Goal: Transaction & Acquisition: Purchase product/service

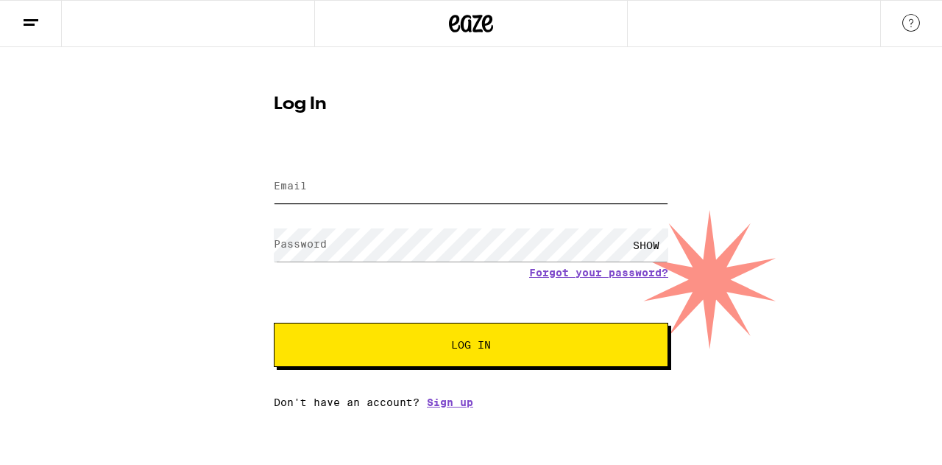
click at [536, 179] on input "Email" at bounding box center [471, 186] width 395 height 33
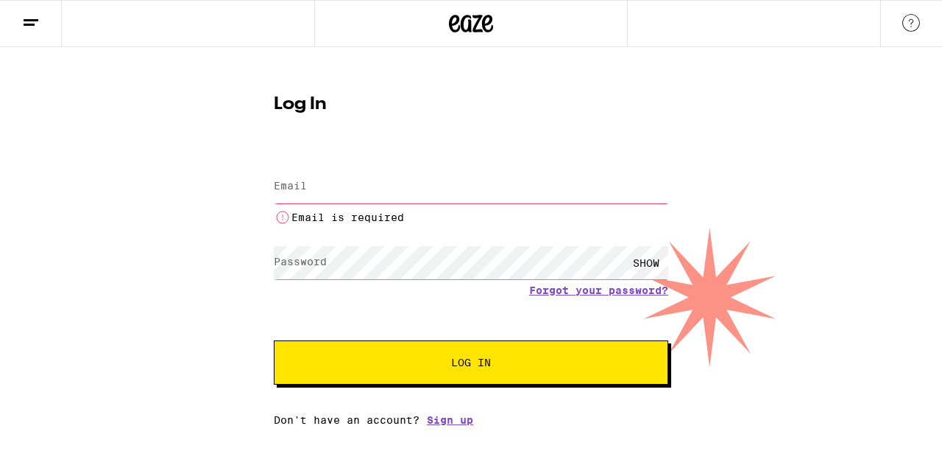
type input "[EMAIL_ADDRESS][DOMAIN_NAME]"
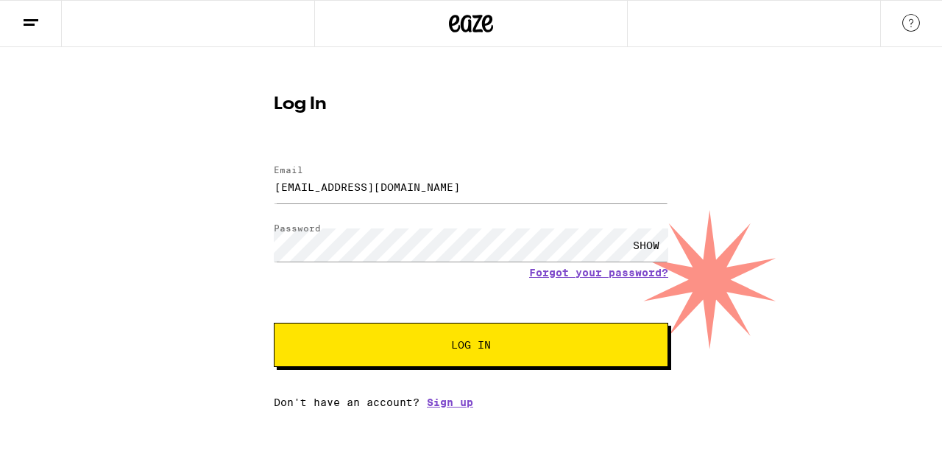
click at [421, 356] on button "Log In" at bounding box center [471, 344] width 395 height 44
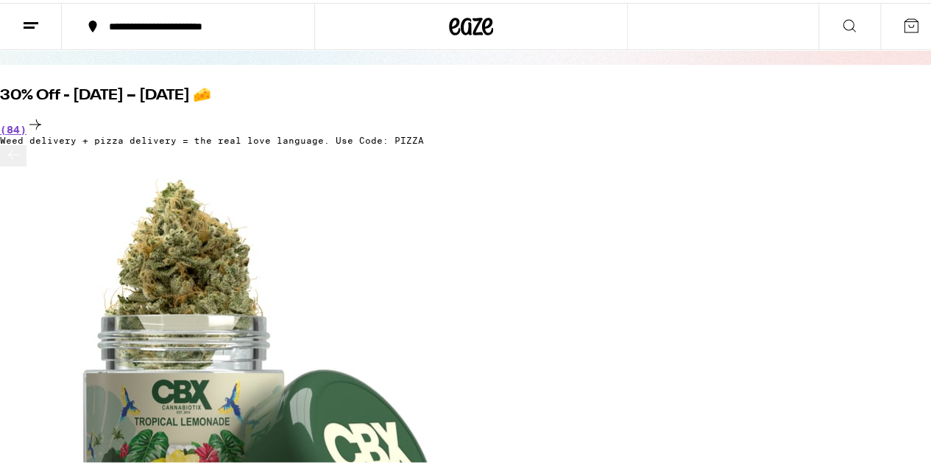
scroll to position [147, 0]
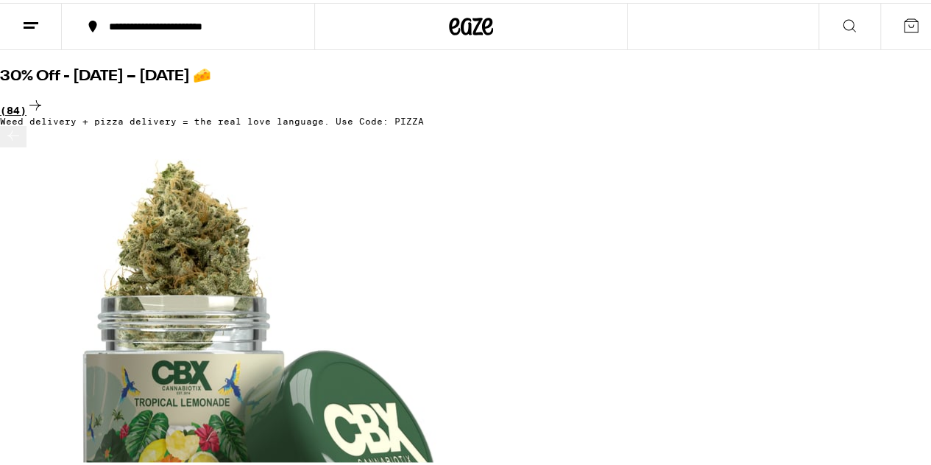
click at [885, 93] on div "(84)" at bounding box center [471, 103] width 942 height 20
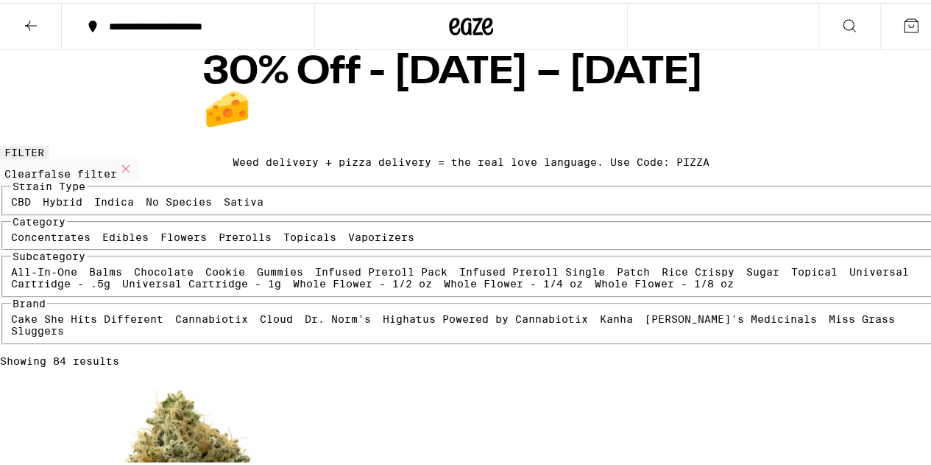
click at [149, 240] on label "Edibles" at bounding box center [125, 234] width 46 height 12
click at [106, 231] on input "Edibles" at bounding box center [105, 230] width 1 height 1
checkbox input "true"
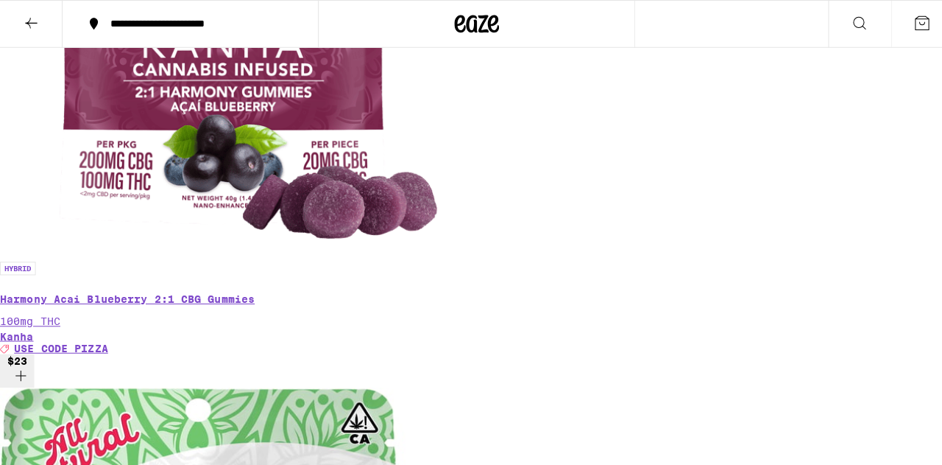
scroll to position [663, 0]
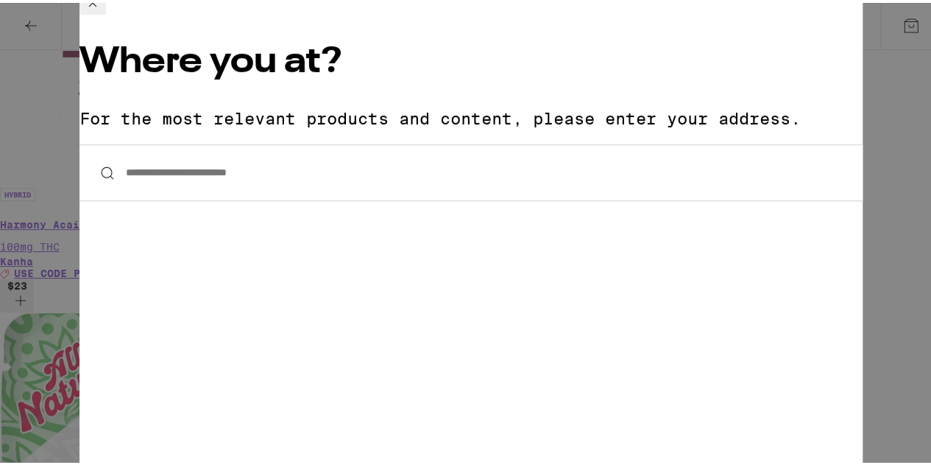
click at [211, 141] on input "**********" at bounding box center [471, 169] width 783 height 57
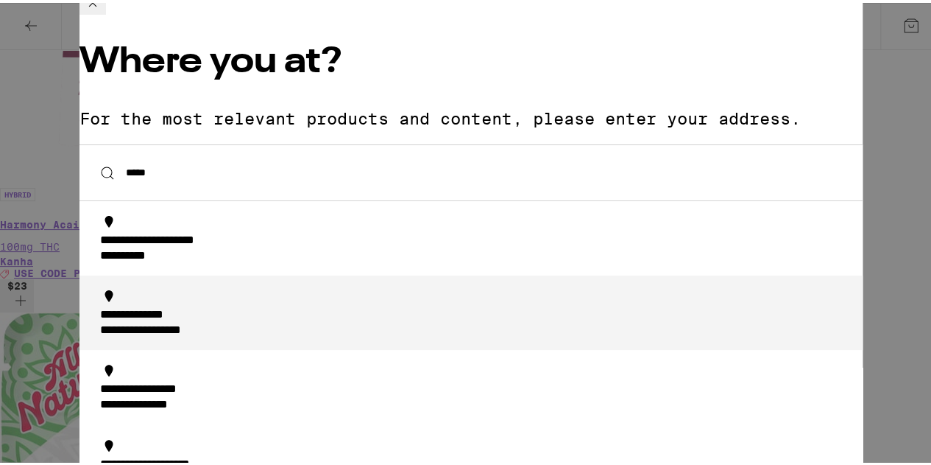
click at [252, 272] on li "**********" at bounding box center [471, 309] width 783 height 74
type input "**********"
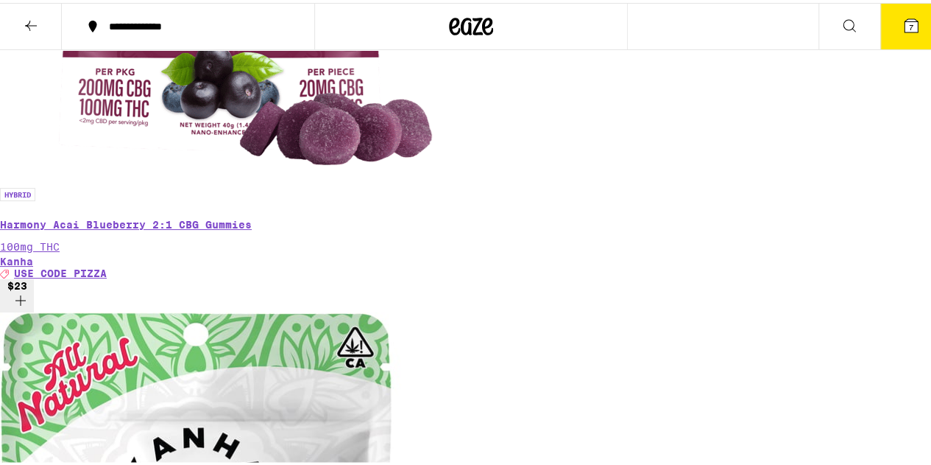
click at [906, 26] on icon at bounding box center [911, 22] width 13 height 13
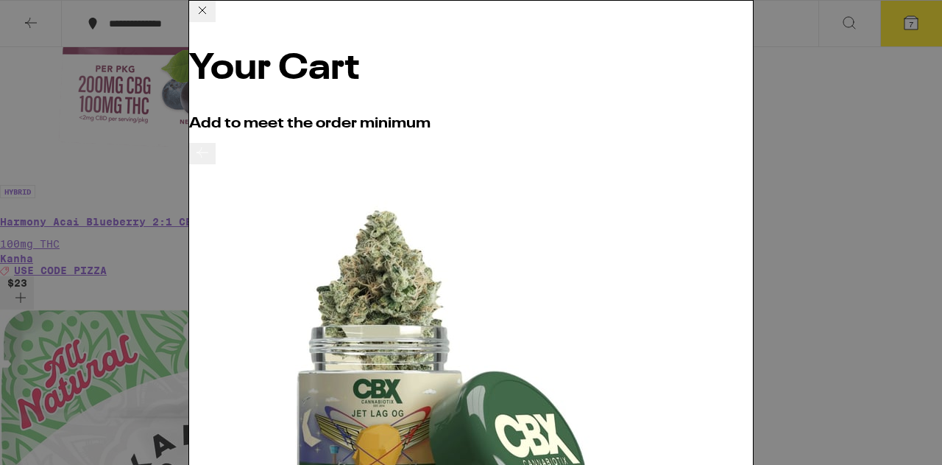
click at [211, 19] on icon at bounding box center [203, 10] width 18 height 18
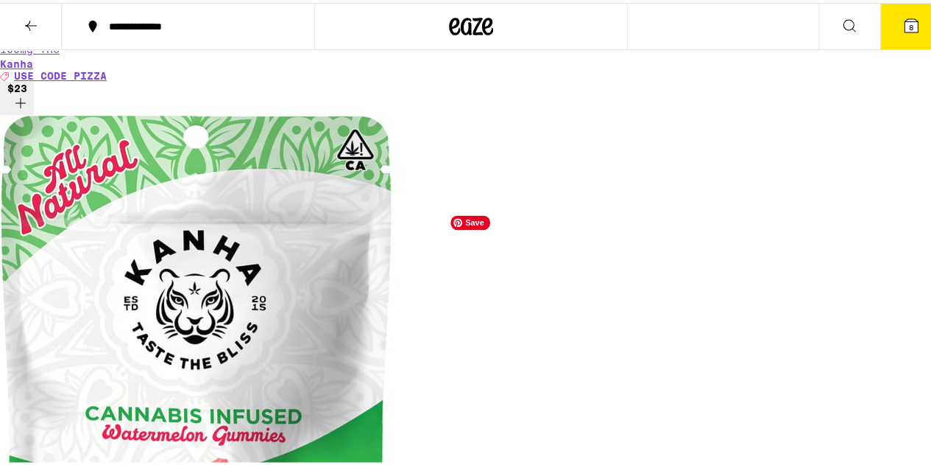
scroll to position [883, 0]
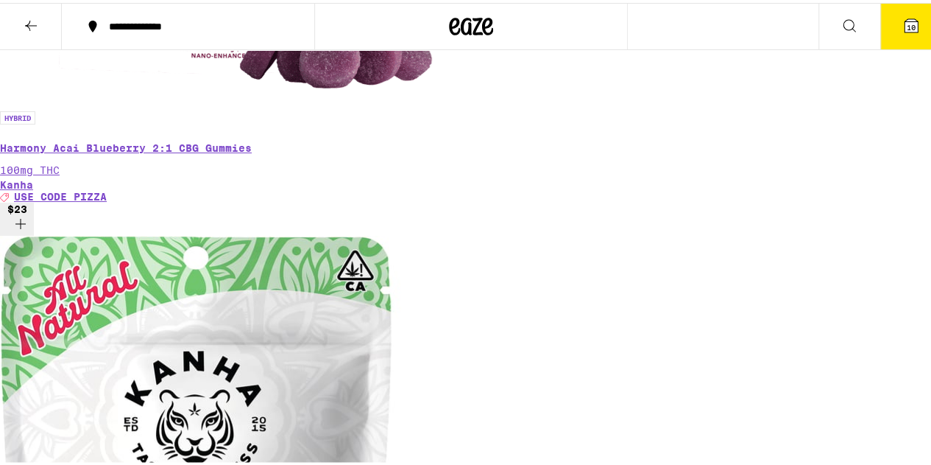
scroll to position [736, 0]
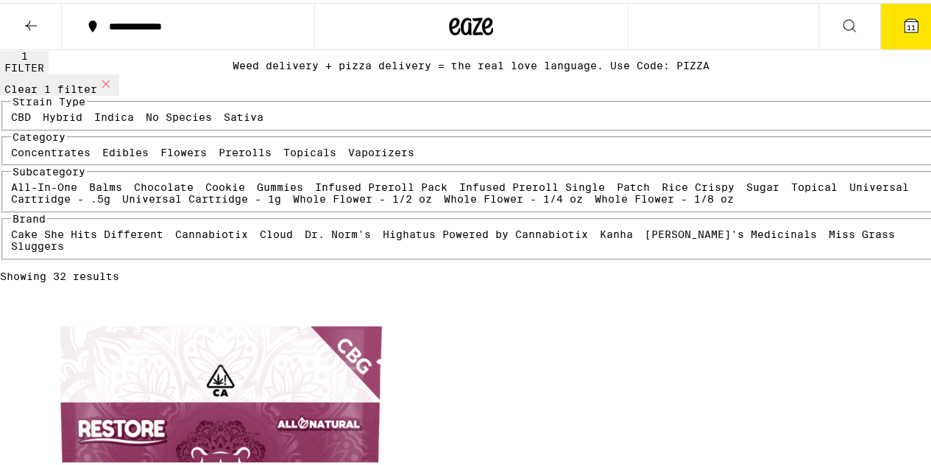
scroll to position [147, 0]
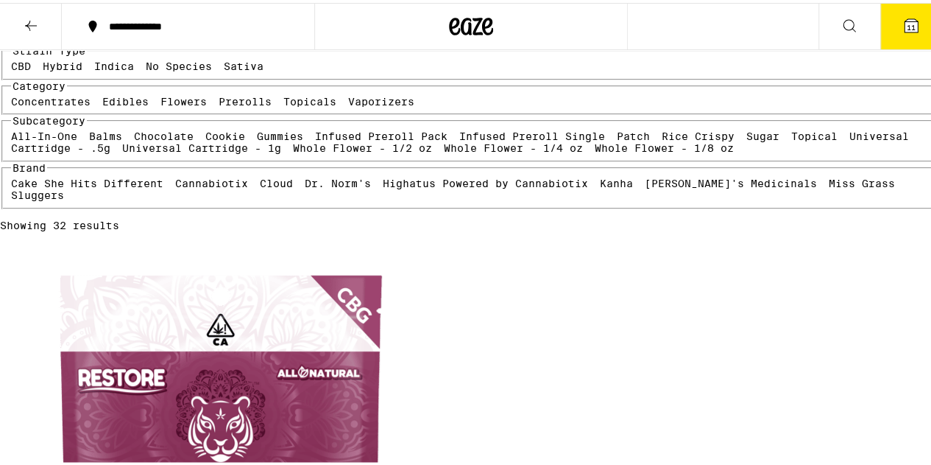
click at [160, 105] on label "Flowers" at bounding box center [183, 99] width 46 height 12
click at [163, 96] on input "Flowers" at bounding box center [163, 95] width 1 height 1
checkbox input "true"
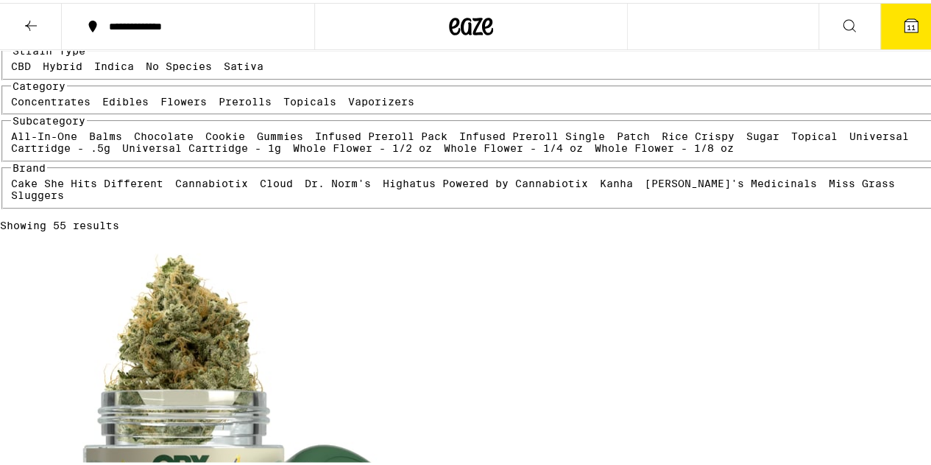
click at [149, 105] on label "Edibles" at bounding box center [125, 99] width 46 height 12
click at [106, 96] on input "Edibles" at bounding box center [105, 95] width 1 height 1
checkbox input "false"
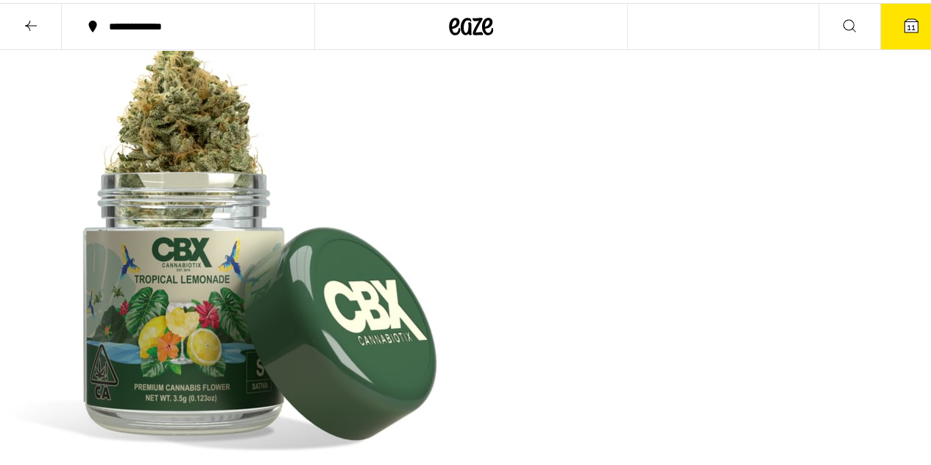
scroll to position [368, 0]
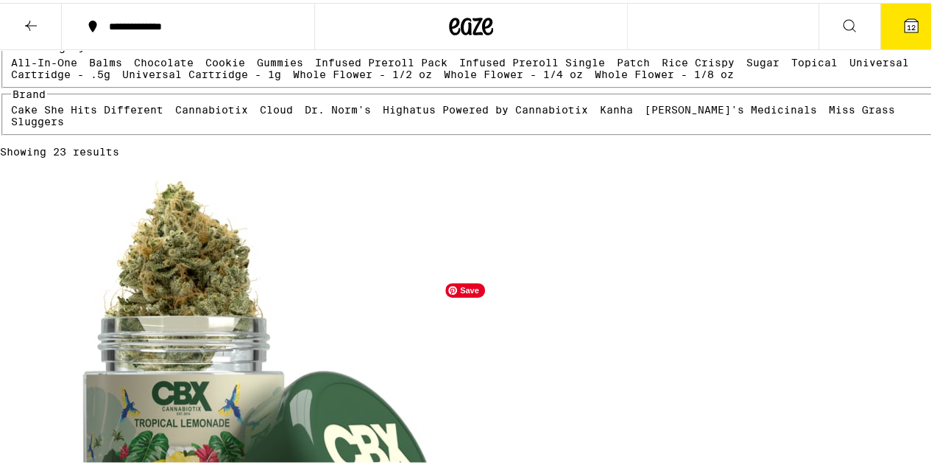
scroll to position [147, 0]
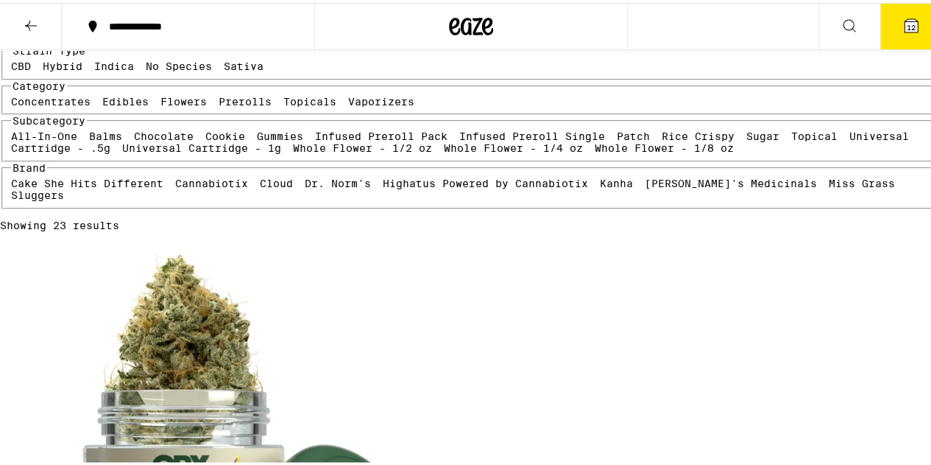
click at [160, 105] on label "Flowers" at bounding box center [183, 99] width 46 height 12
click at [163, 96] on input "Flowers" at bounding box center [163, 95] width 1 height 1
checkbox input "false"
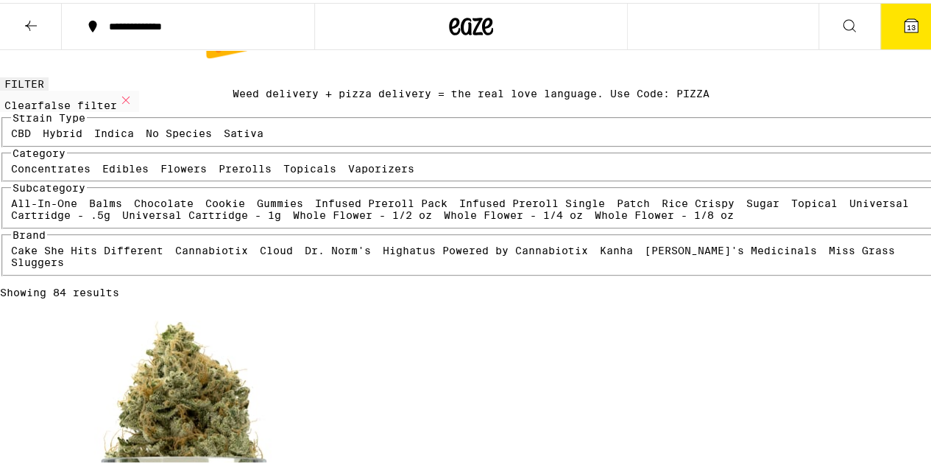
scroll to position [147, 0]
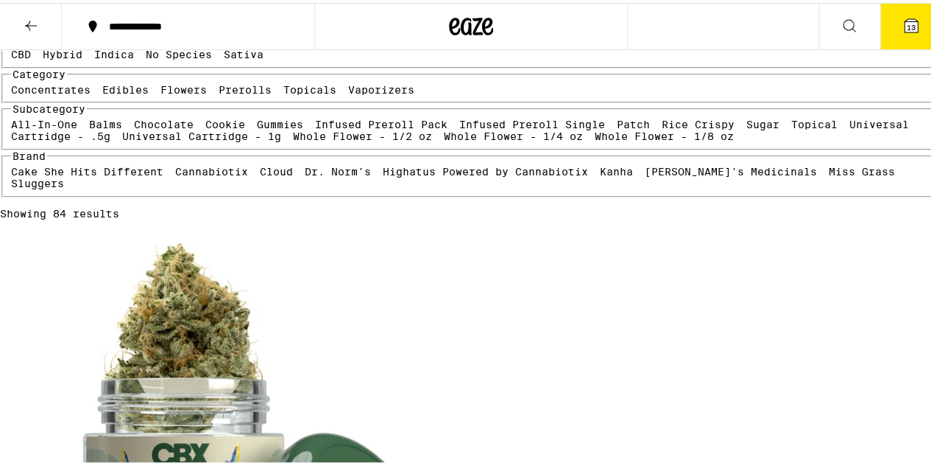
click at [219, 93] on label "Prerolls" at bounding box center [245, 87] width 53 height 12
click at [222, 84] on input "Prerolls" at bounding box center [222, 83] width 1 height 1
checkbox input "true"
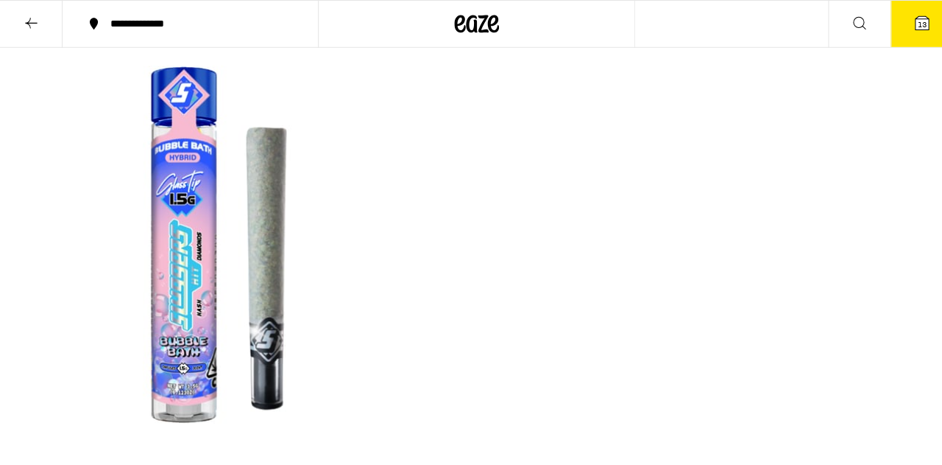
scroll to position [147, 0]
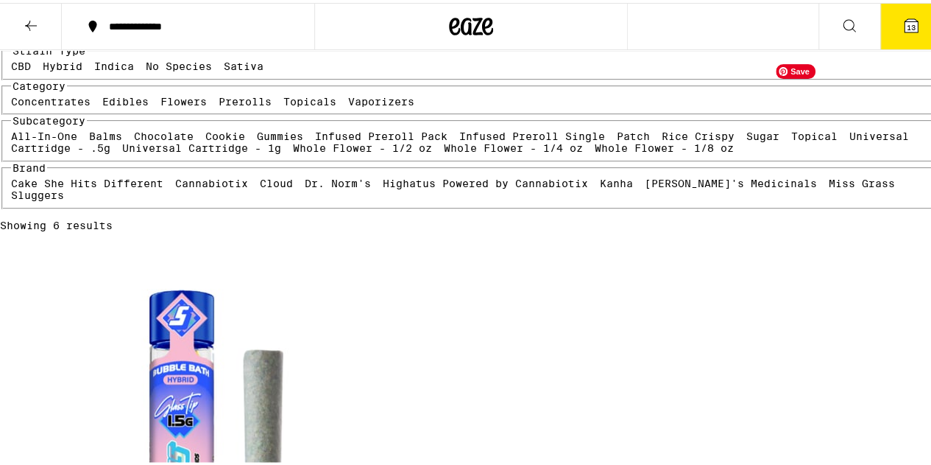
click at [886, 20] on button "13" at bounding box center [912, 24] width 62 height 46
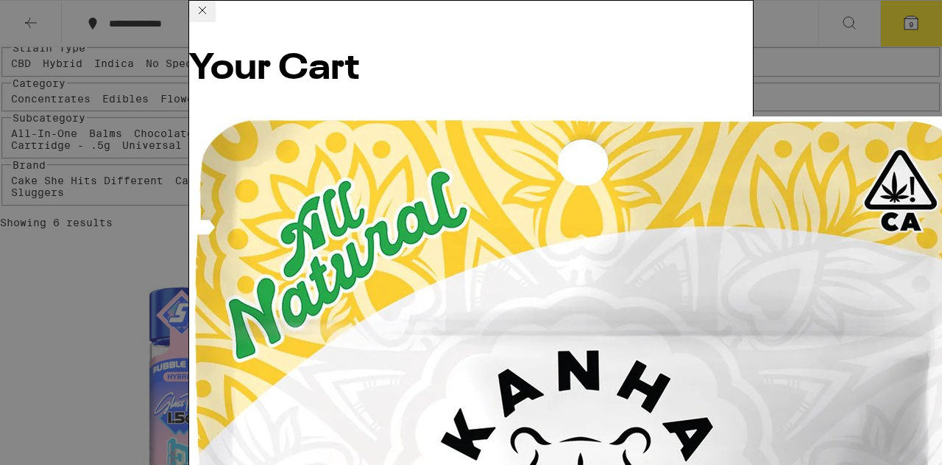
scroll to position [147, 0]
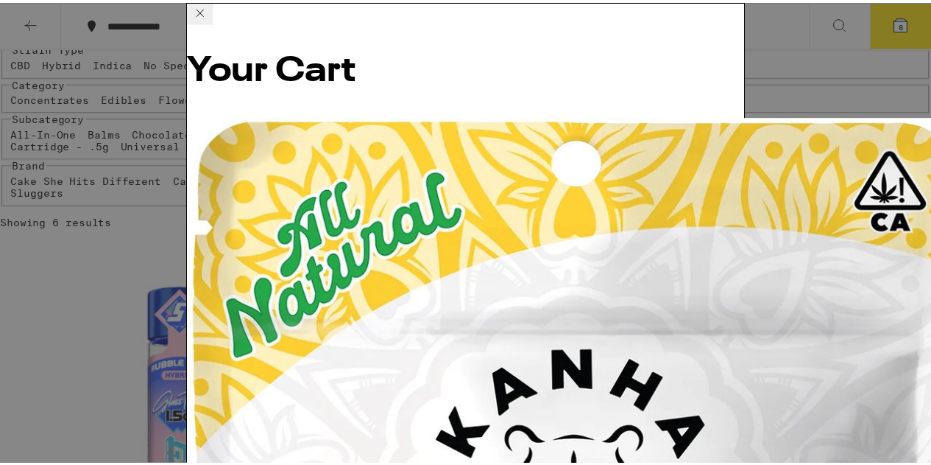
scroll to position [74, 0]
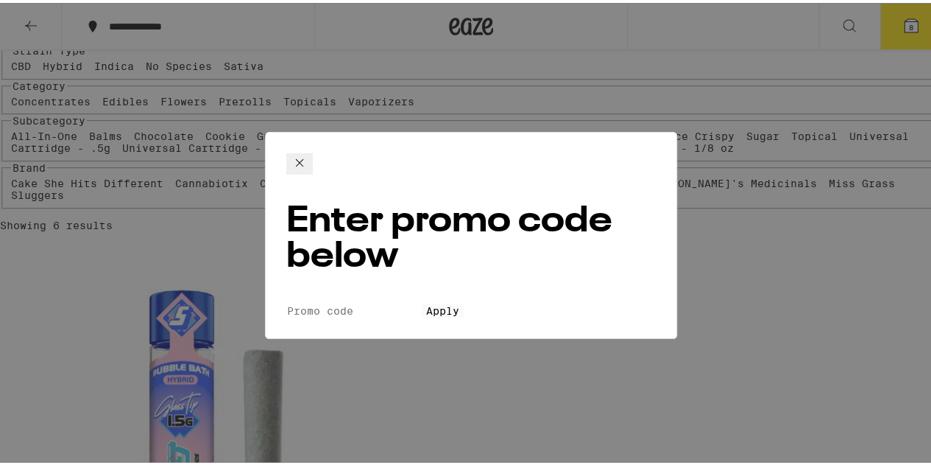
click at [422, 301] on input "Promo Code" at bounding box center [353, 307] width 135 height 13
type input "PIZZA"
click at [464, 301] on button "Apply" at bounding box center [443, 307] width 42 height 13
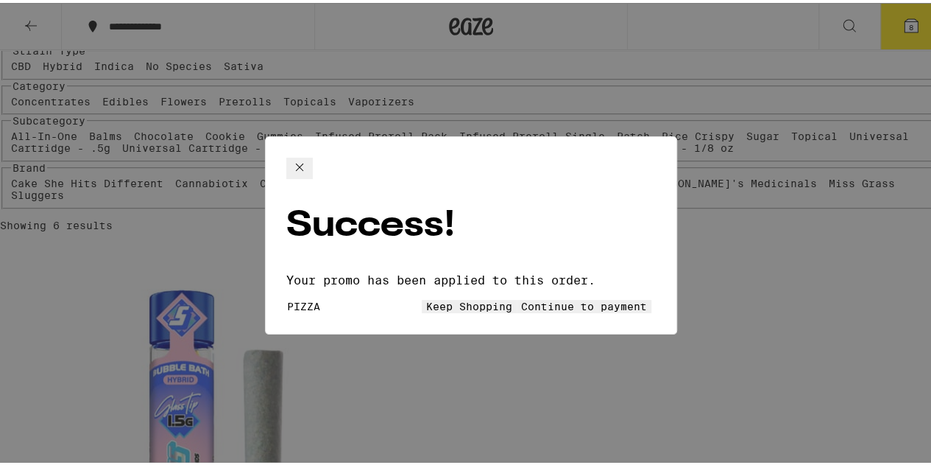
click at [543, 297] on span "Continue to payment" at bounding box center [584, 303] width 126 height 12
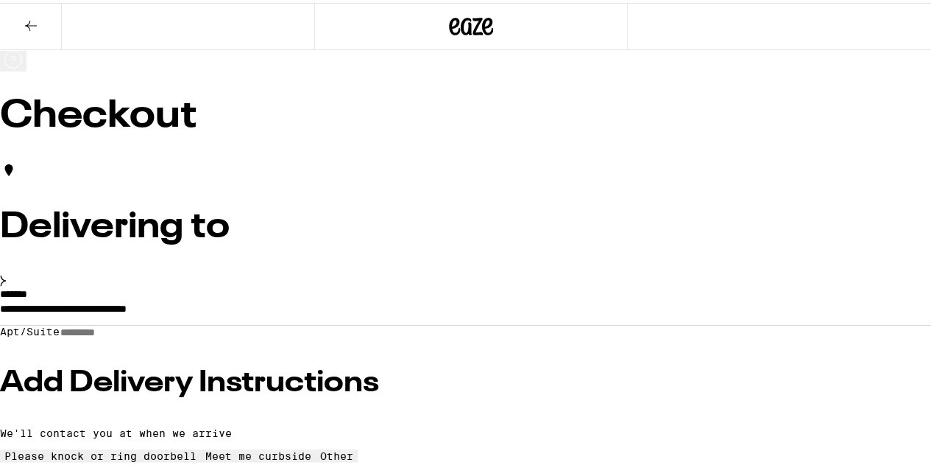
click at [28, 23] on icon at bounding box center [31, 23] width 12 height 10
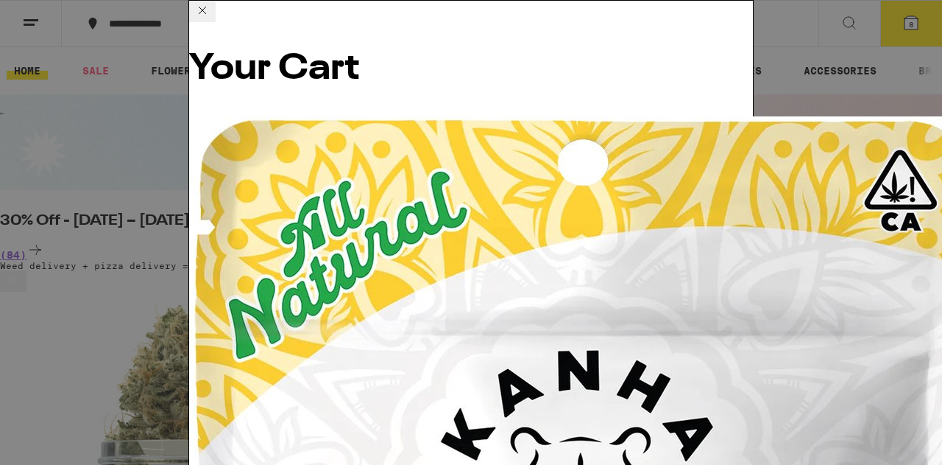
scroll to position [206, 0]
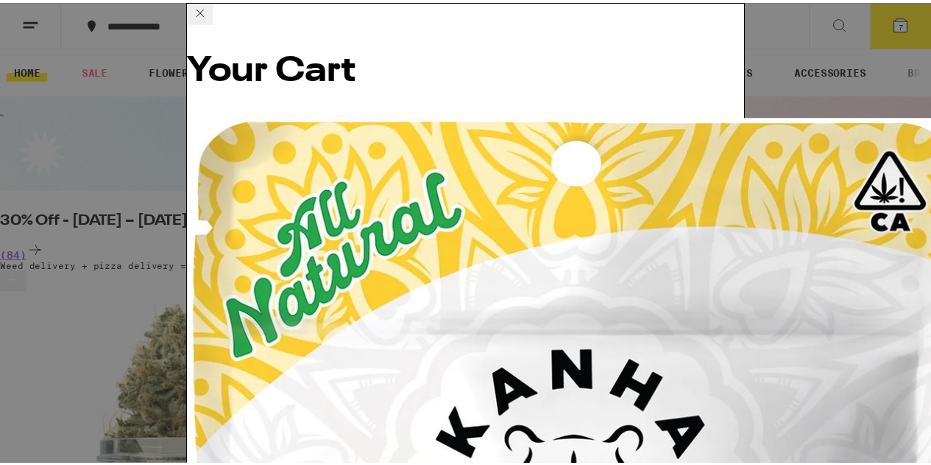
scroll to position [0, 0]
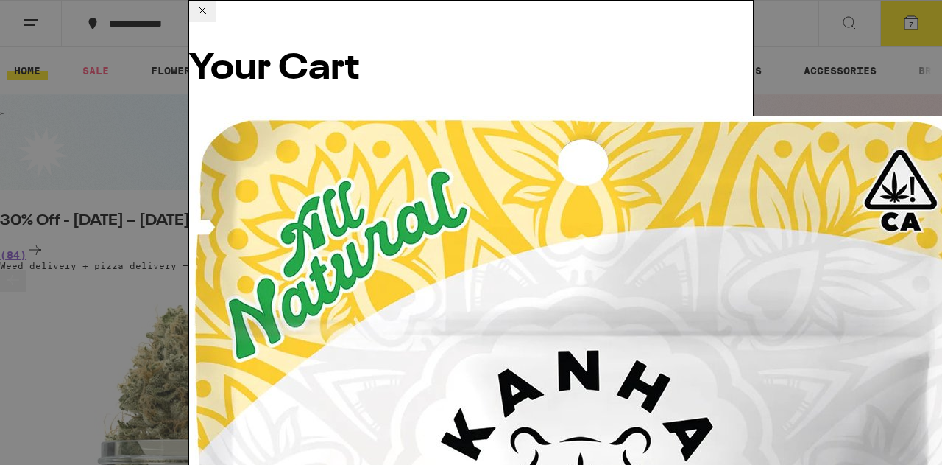
click at [211, 15] on icon at bounding box center [203, 10] width 18 height 18
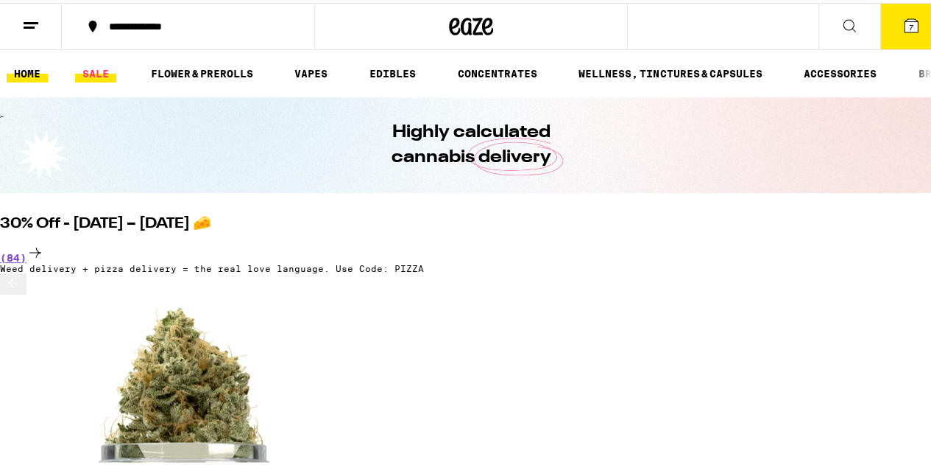
click at [99, 70] on link "SALE" at bounding box center [95, 71] width 41 height 18
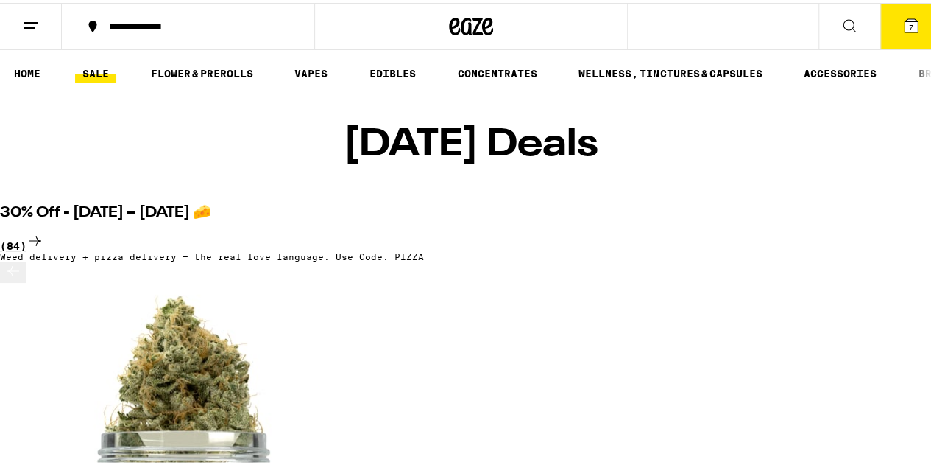
click at [44, 229] on icon at bounding box center [36, 238] width 18 height 18
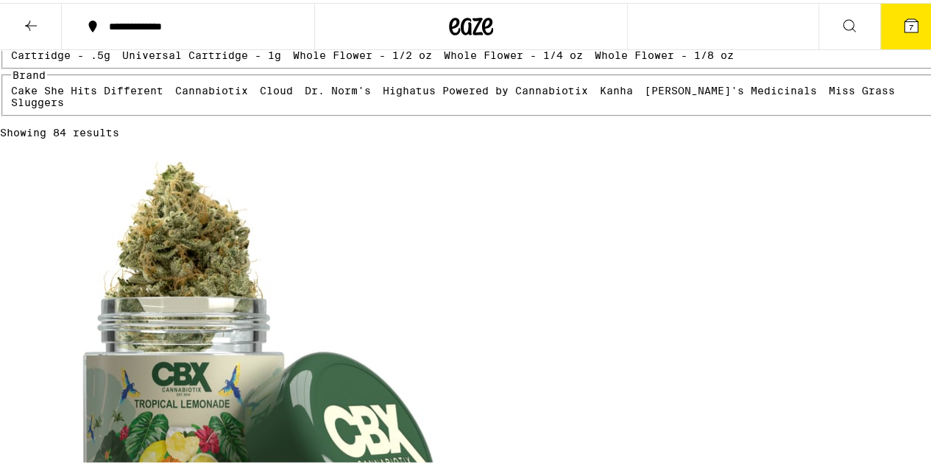
scroll to position [147, 0]
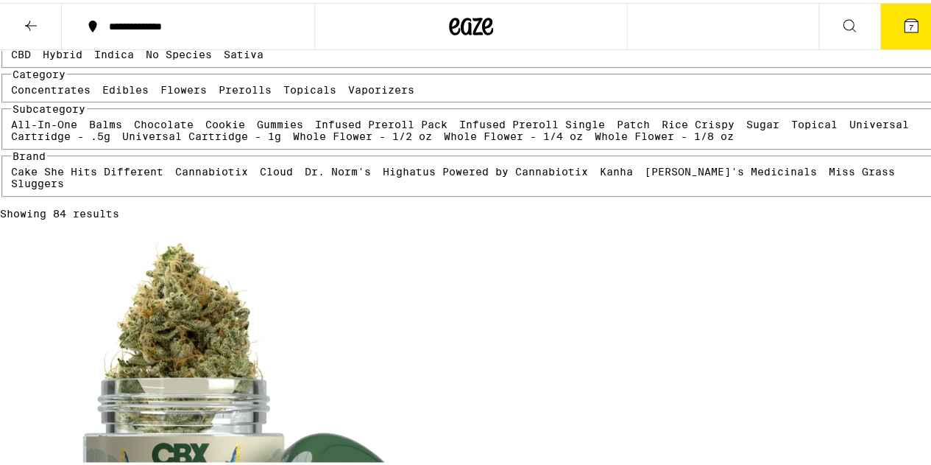
click at [160, 93] on label "Flowers" at bounding box center [183, 87] width 46 height 12
click at [163, 84] on input "Flowers" at bounding box center [163, 83] width 1 height 1
checkbox input "true"
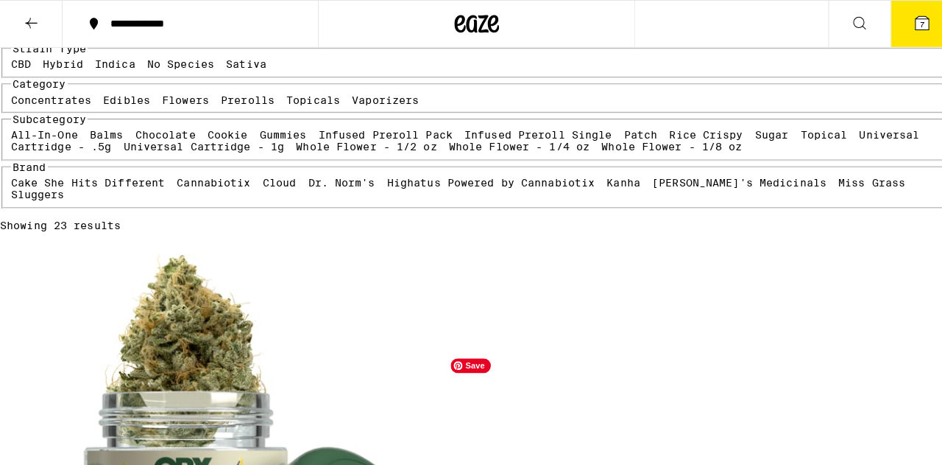
scroll to position [147, 0]
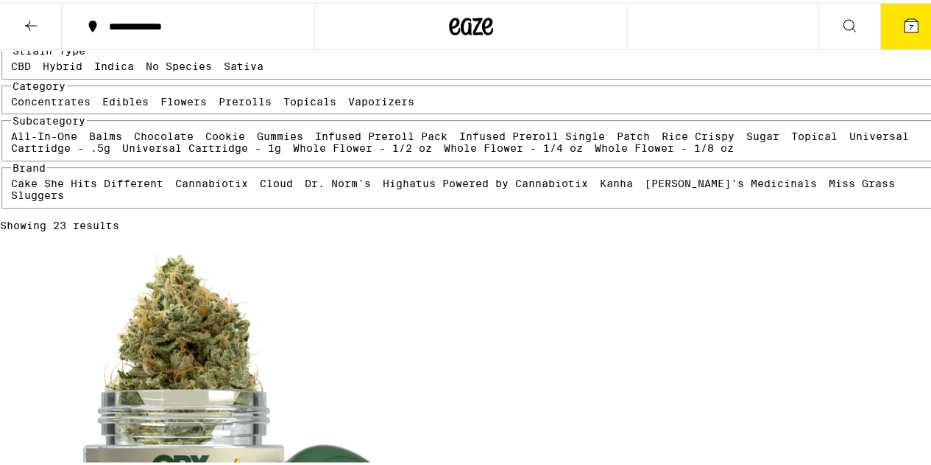
click at [889, 27] on button "7" at bounding box center [912, 24] width 62 height 46
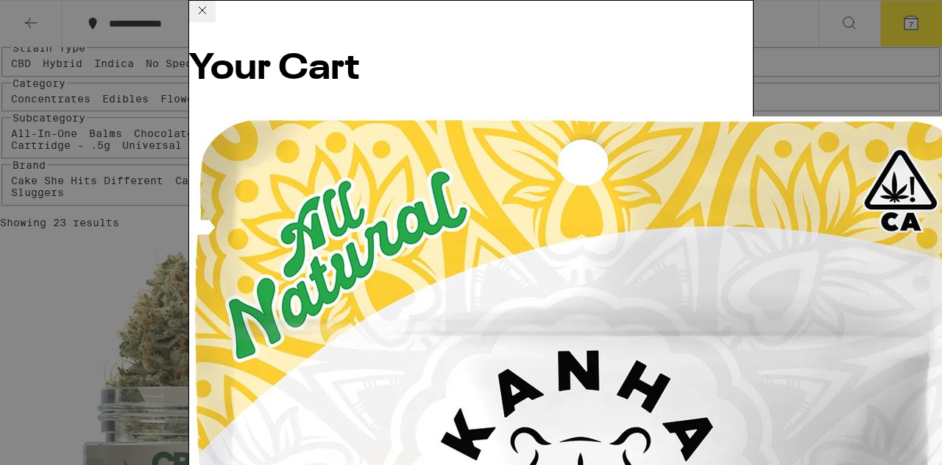
scroll to position [442, 0]
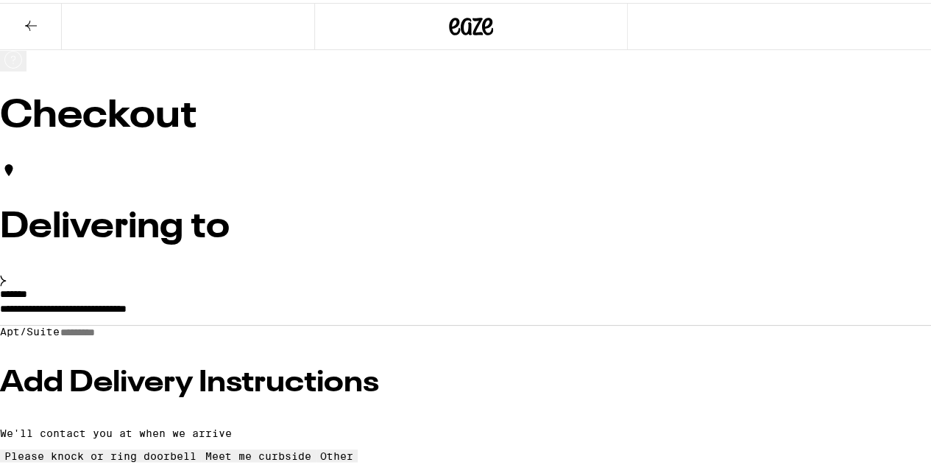
click at [150, 327] on input "Apt/Suite" at bounding box center [112, 329] width 105 height 13
type input "*"
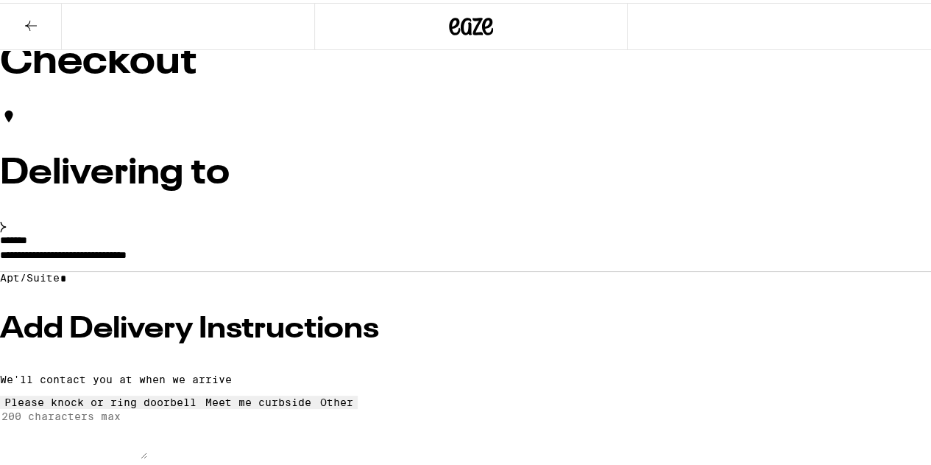
scroll to position [74, 0]
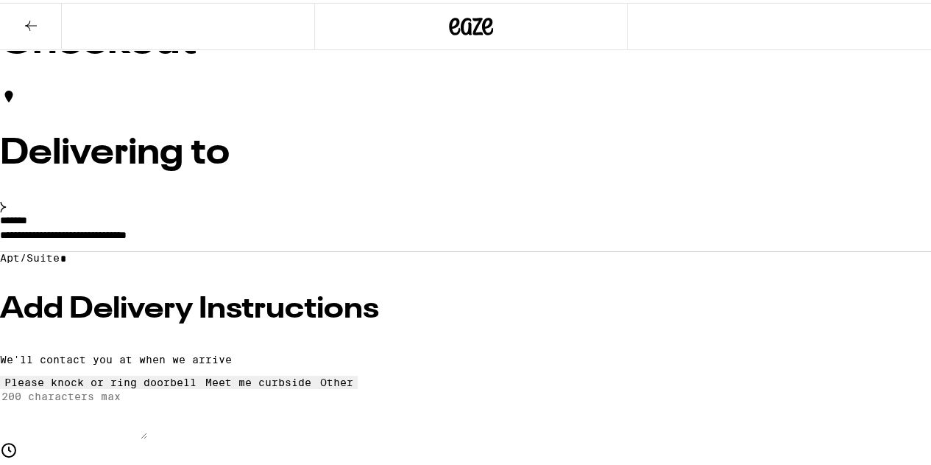
click at [133, 319] on h3 "Add Delivery Instructions" at bounding box center [471, 306] width 942 height 29
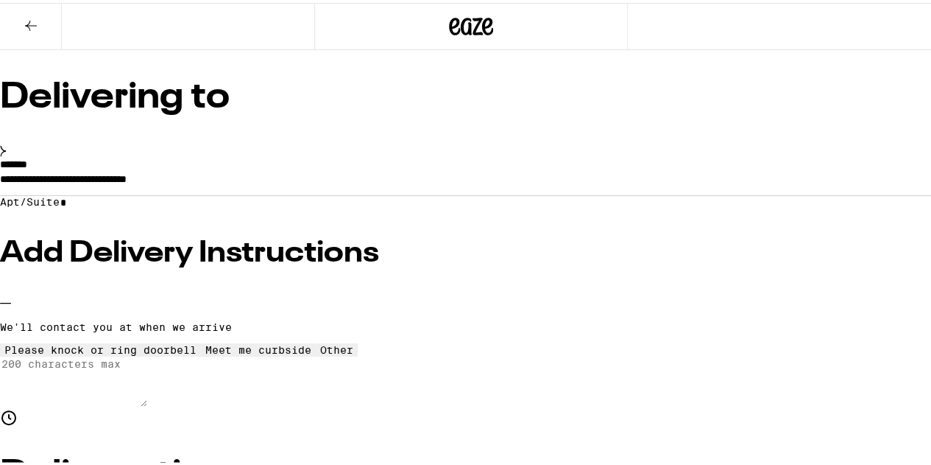
scroll to position [147, 0]
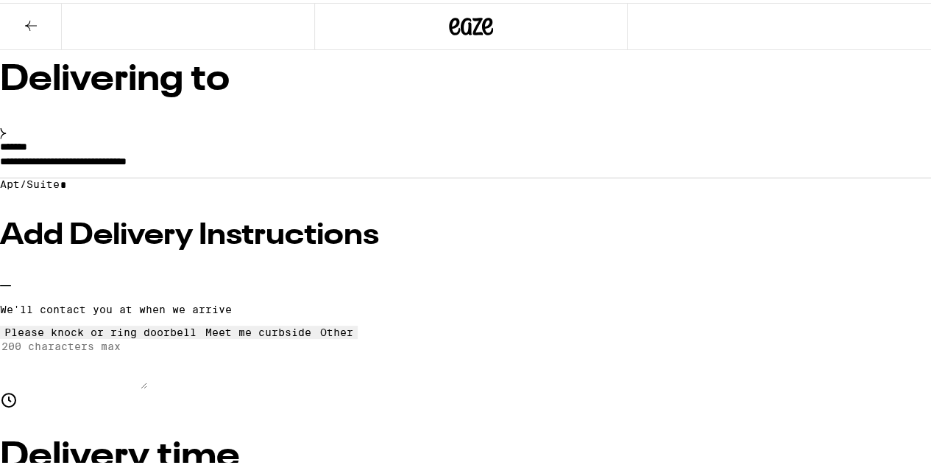
click at [337, 323] on icon at bounding box center [337, 323] width 0 height 0
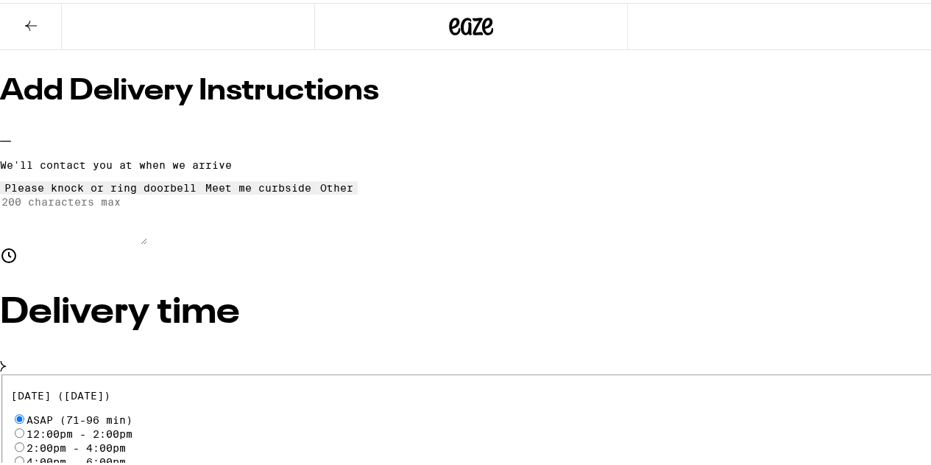
scroll to position [294, 0]
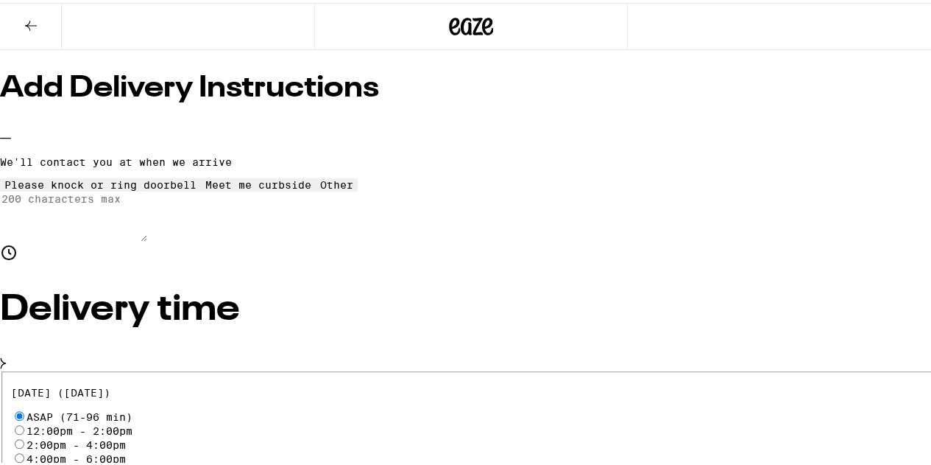
click at [147, 239] on textarea "Enter any other delivery instructions you want driver to know" at bounding box center [73, 213] width 147 height 50
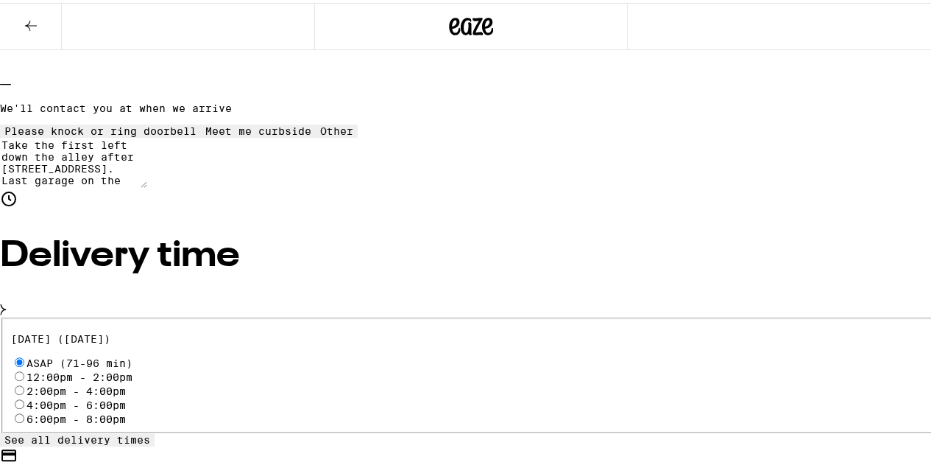
scroll to position [368, 0]
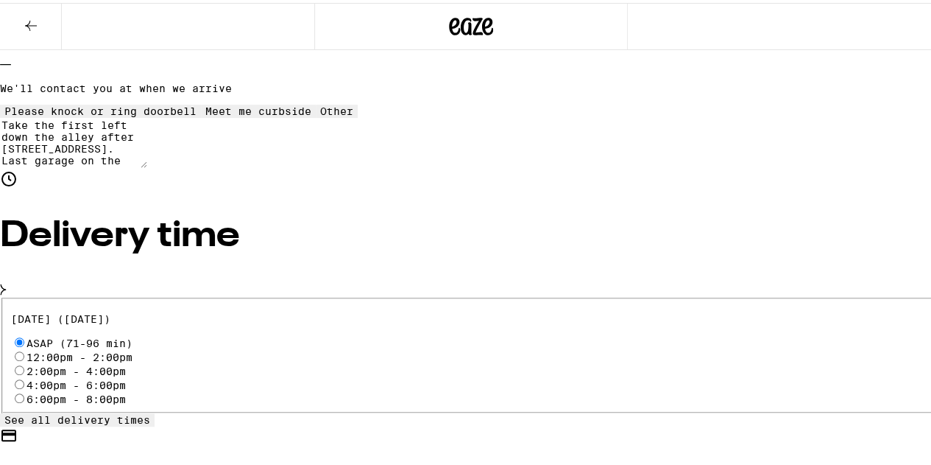
type textarea "Take the first left down the alley after [STREET_ADDRESS]. Last garage on the l…"
click at [103, 374] on div "2:00pm - 4:00pm" at bounding box center [471, 367] width 921 height 14
click at [24, 372] on input "2:00pm - 4:00pm" at bounding box center [20, 367] width 10 height 10
radio input "true"
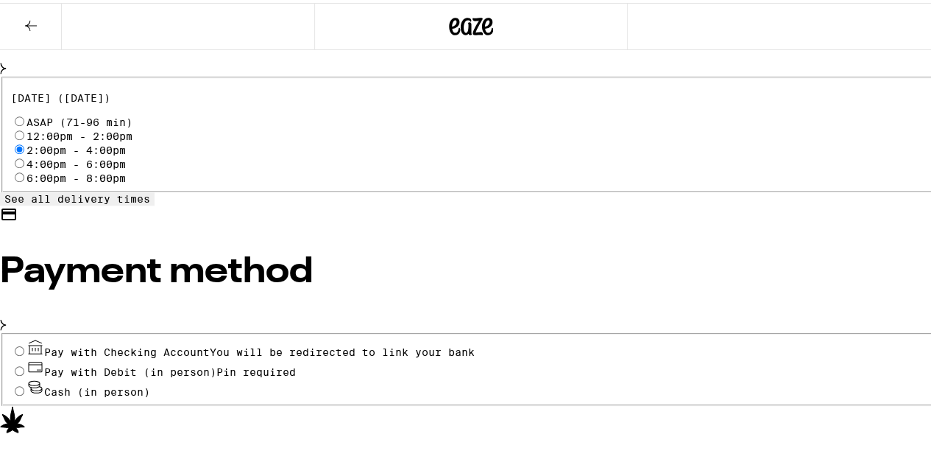
click at [158, 375] on span "Pay with Debit (in person)" at bounding box center [130, 369] width 172 height 12
click at [24, 373] on input "Pay with Debit (in person) Pin required" at bounding box center [20, 368] width 10 height 10
radio input "true"
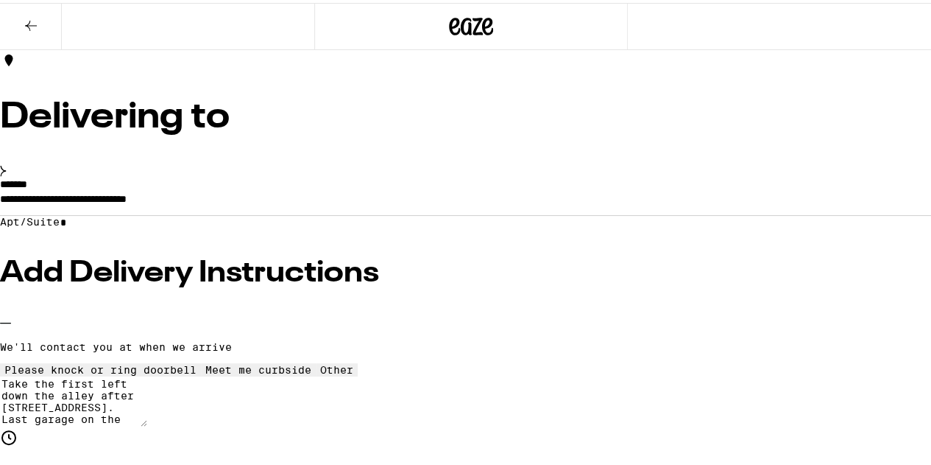
scroll to position [105, 0]
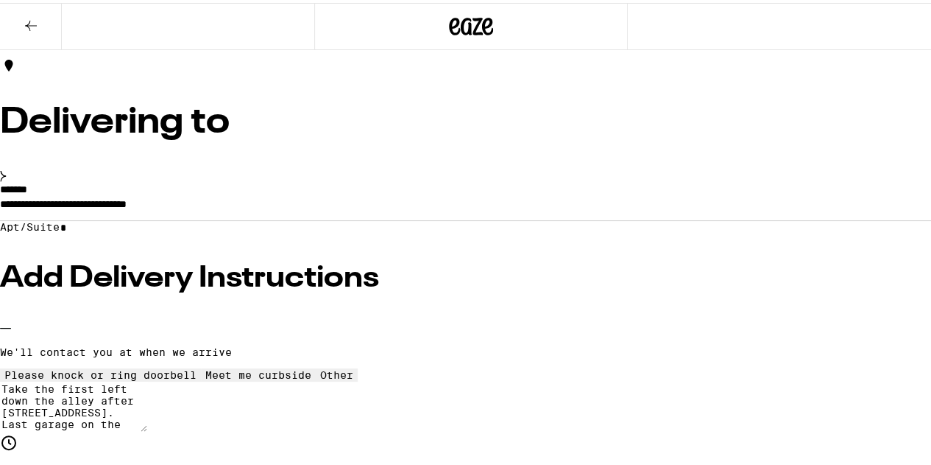
type input "5"
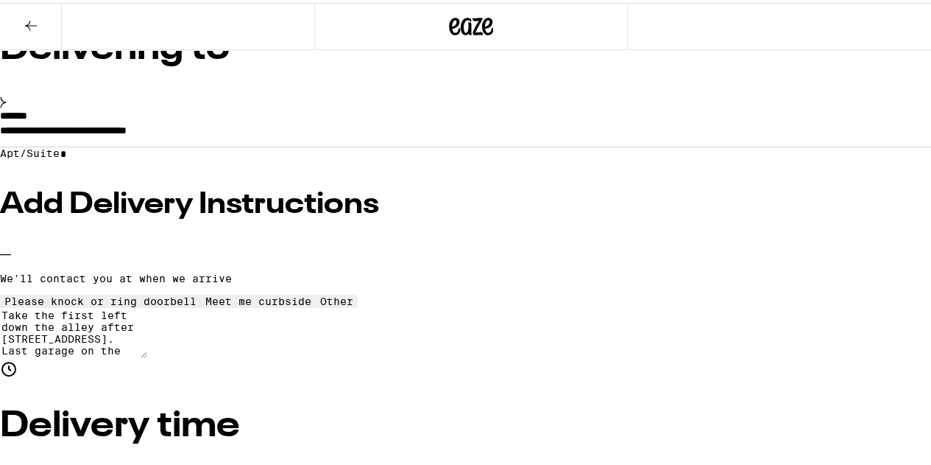
type input "4"
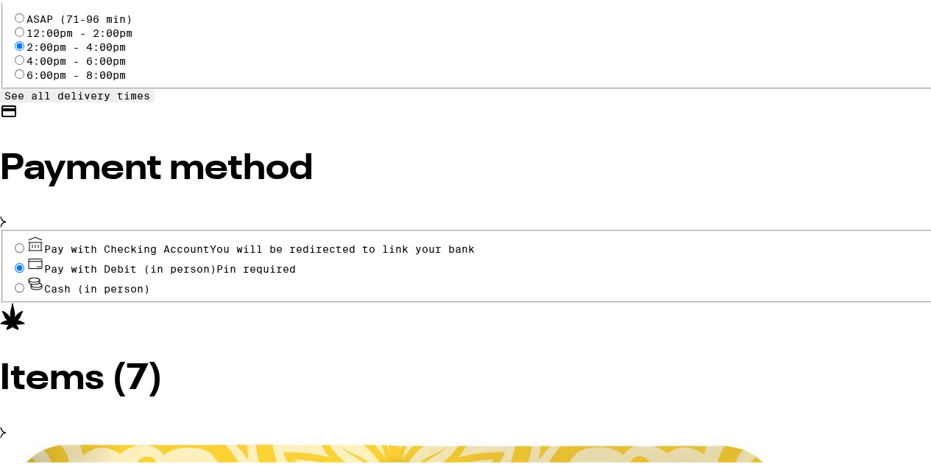
scroll to position [593, 0]
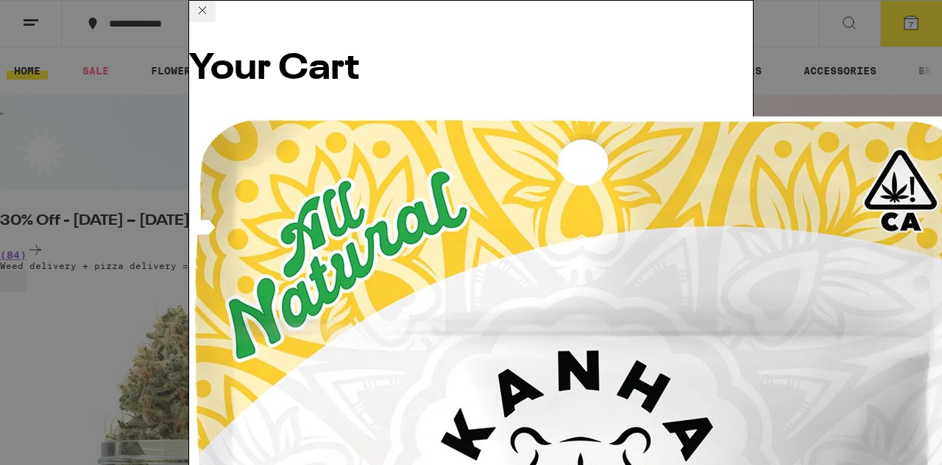
scroll to position [147, 0]
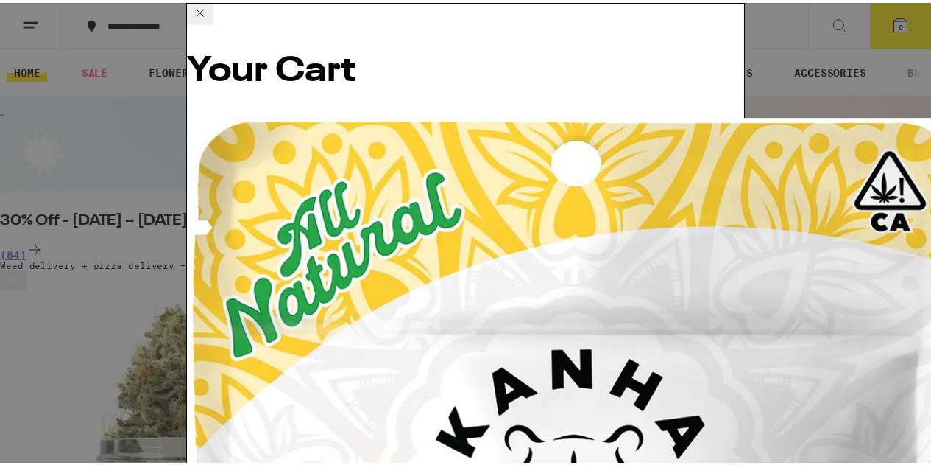
scroll to position [196, 0]
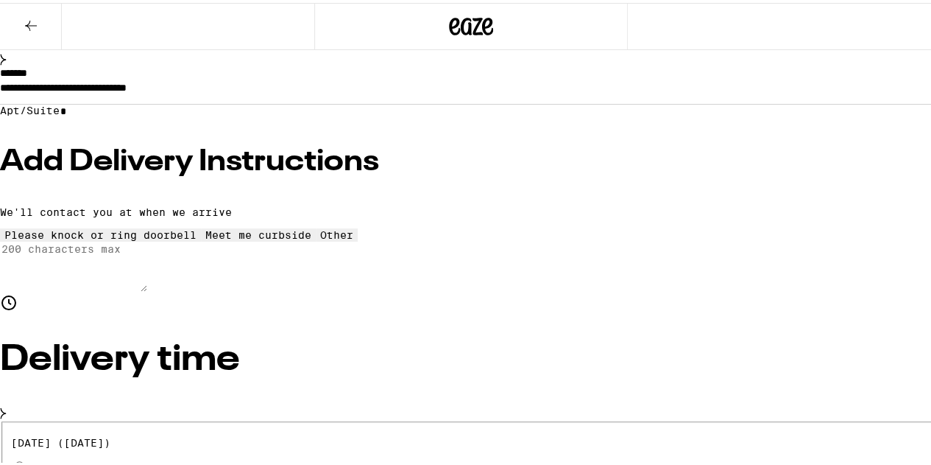
scroll to position [147, 0]
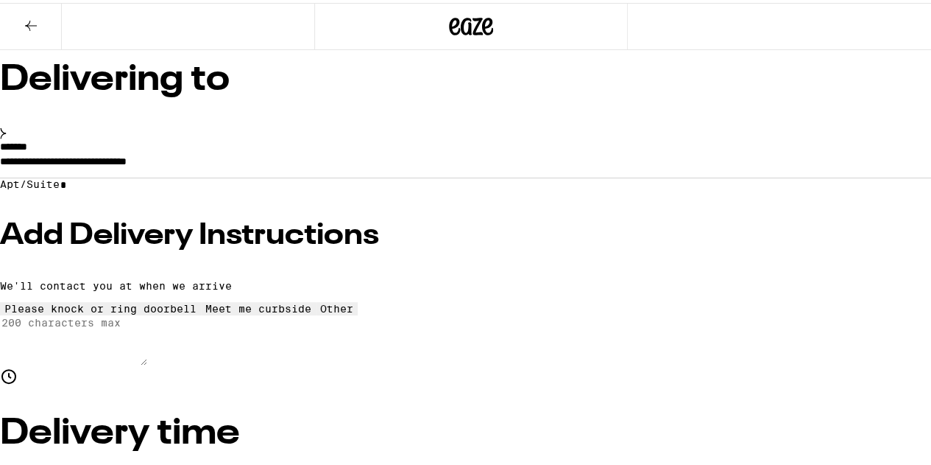
type input "5"
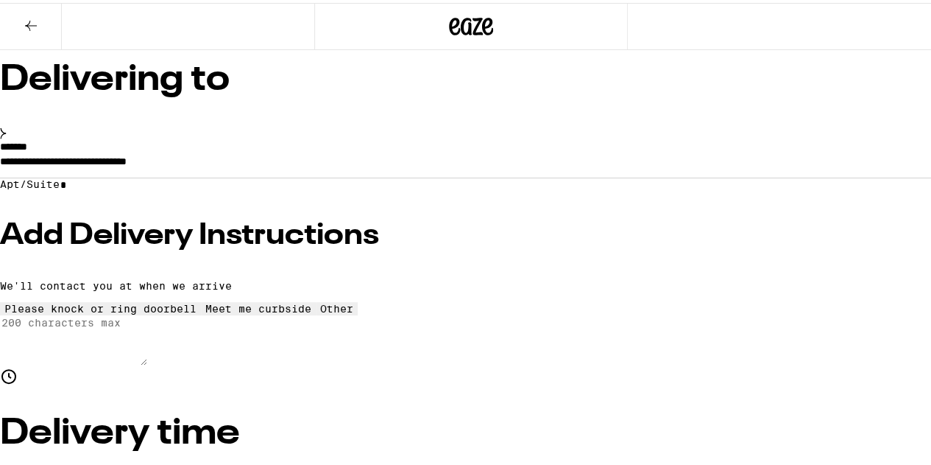
type input "4"
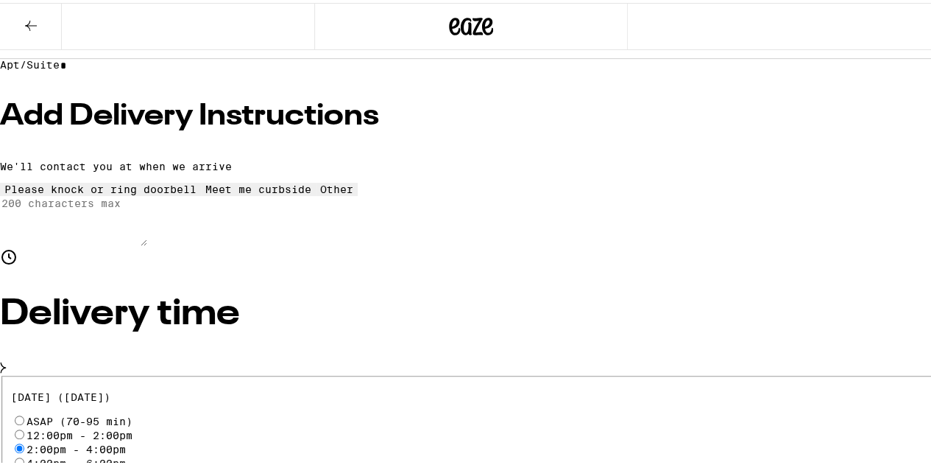
scroll to position [368, 0]
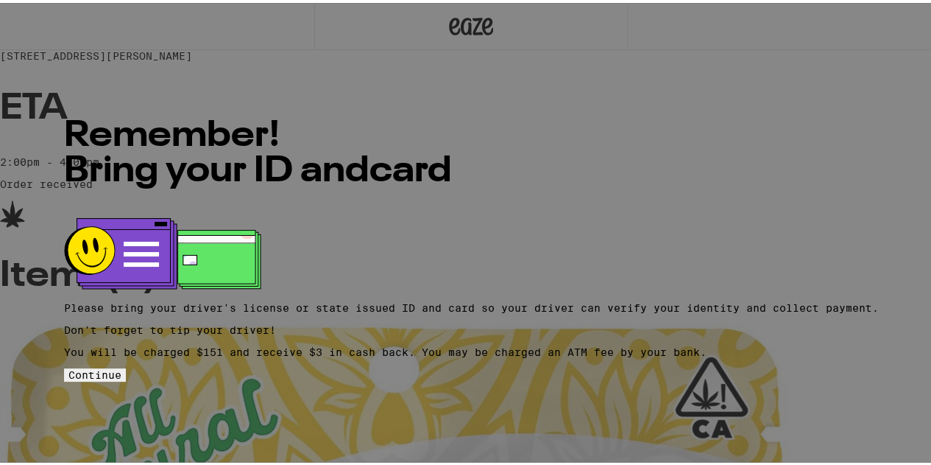
click at [121, 375] on span "Continue" at bounding box center [94, 372] width 53 height 12
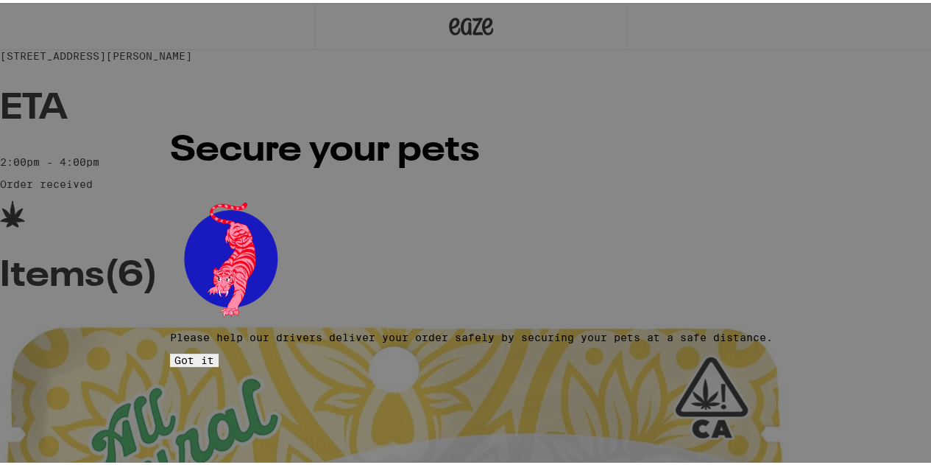
click at [214, 351] on span "Got it" at bounding box center [194, 357] width 40 height 12
